Goal: Task Accomplishment & Management: Use online tool/utility

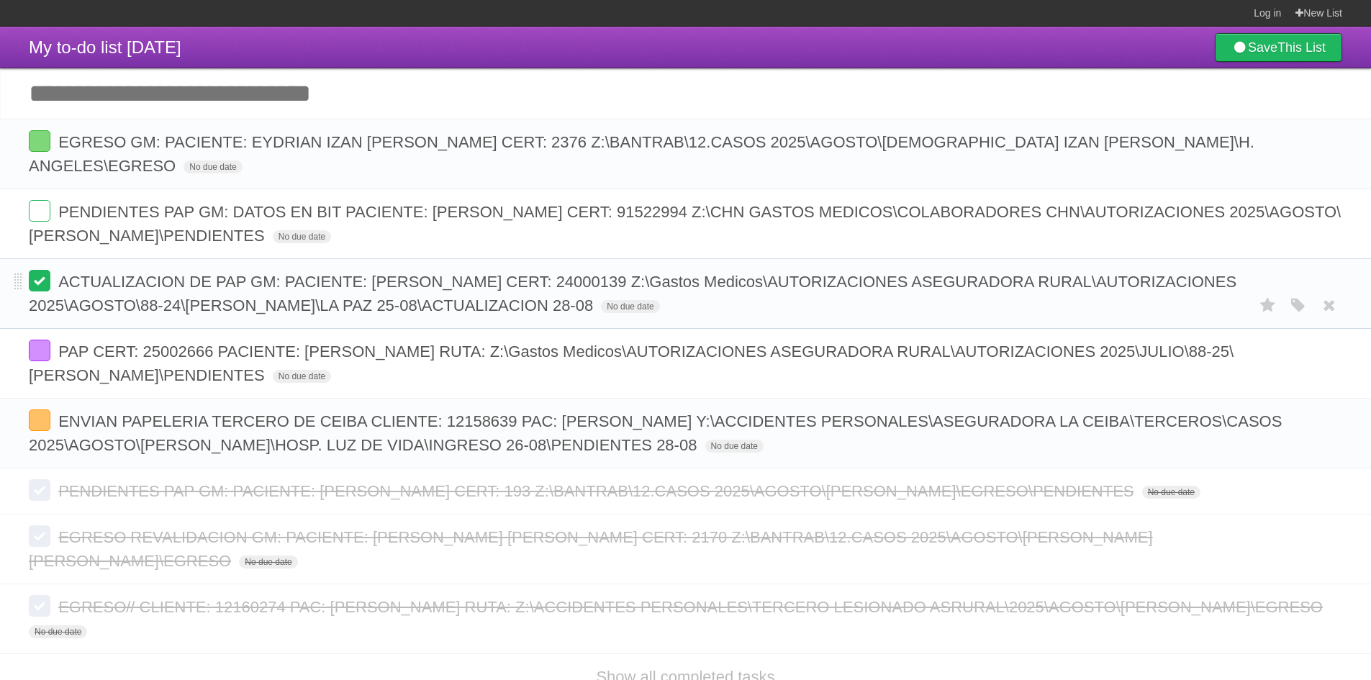
click at [42, 284] on label at bounding box center [40, 281] width 22 height 22
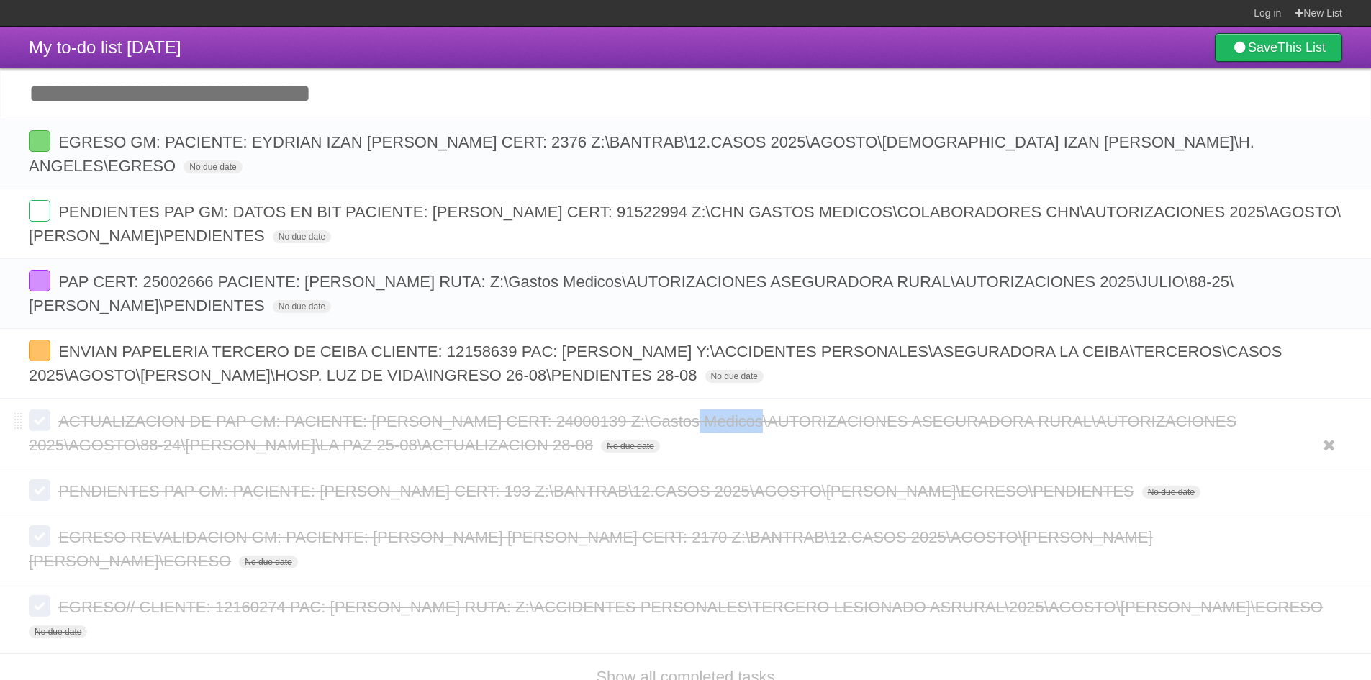
copy span "24000139"
drag, startPoint x: 743, startPoint y: 426, endPoint x: 808, endPoint y: 433, distance: 64.5
click at [808, 433] on form "ACTUALIZACION DE PAP GM: PACIENTE: AMILCAR EDUARDO RIVERA RODRIGUEZ CERT: 24000…" at bounding box center [686, 434] width 1314 height 48
